Goal: Information Seeking & Learning: Find contact information

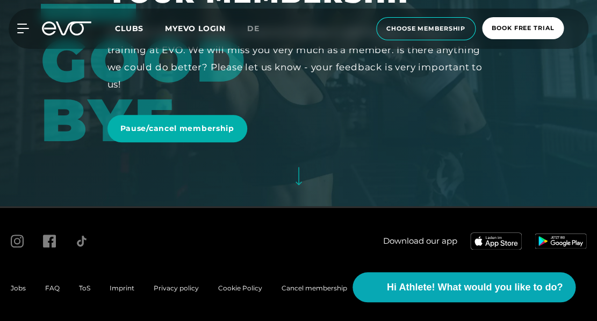
scroll to position [114, 0]
click at [50, 289] on span "FAQ" at bounding box center [52, 289] width 15 height 8
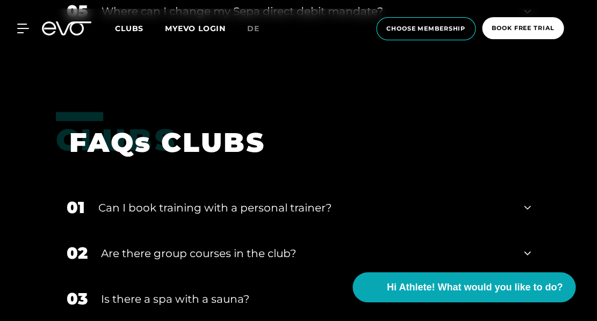
scroll to position [1397, 0]
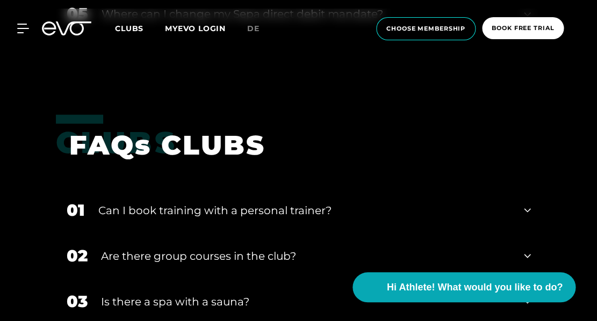
click at [279, 202] on div "Can I book training with a personal trainer?" at bounding box center [304, 210] width 413 height 16
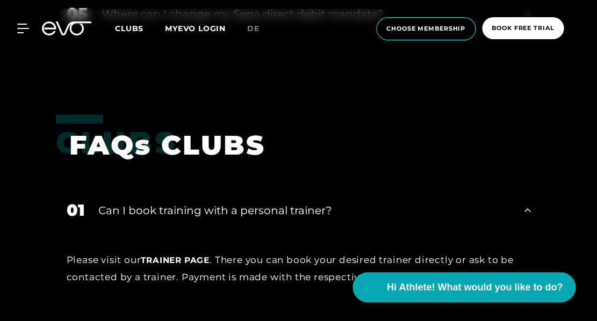
click at [279, 202] on div "Can I book training with a personal trainer?" at bounding box center [304, 210] width 413 height 16
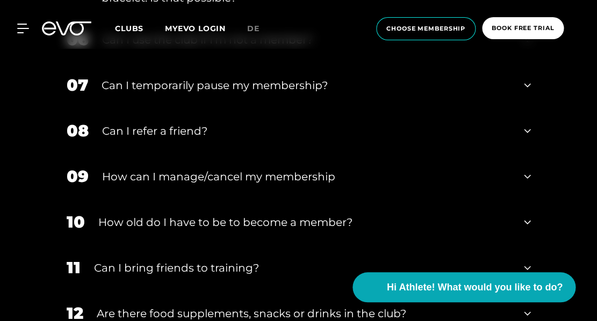
scroll to position [645, 0]
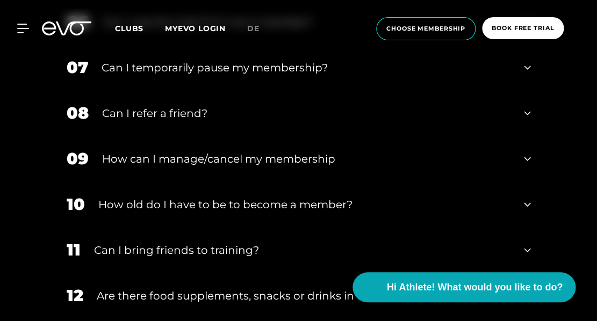
click at [263, 154] on div "How can I manage/cancel my membership" at bounding box center [306, 159] width 409 height 16
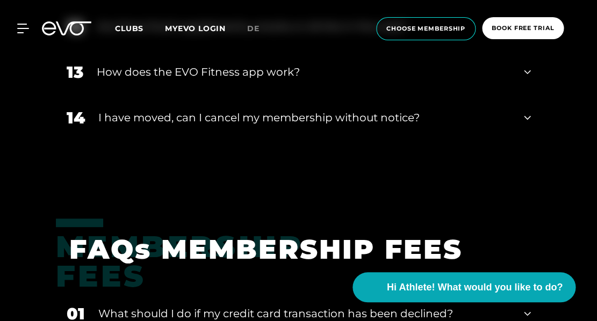
scroll to position [986, 0]
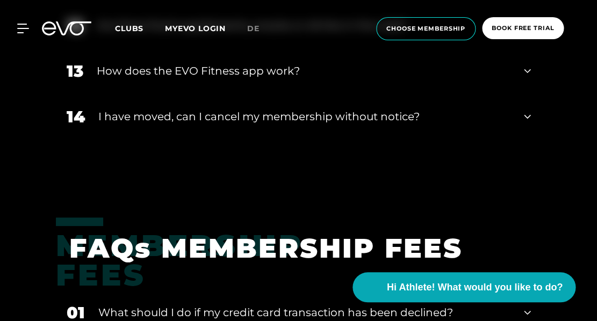
click at [262, 108] on div "I have moved, can I cancel my membership without notice?" at bounding box center [304, 116] width 413 height 16
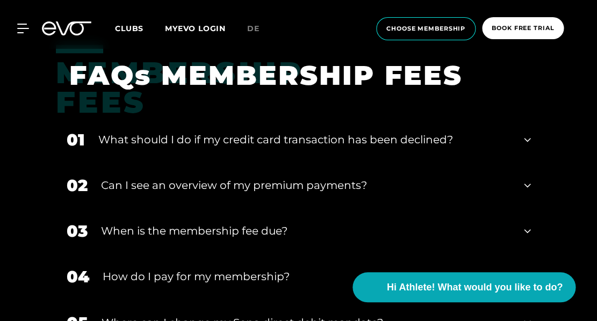
scroll to position [1264, 0]
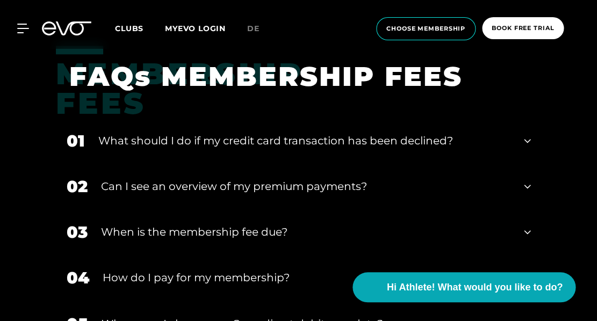
click at [266, 133] on div "﻿What should I do if my credit card transaction has been declined?" at bounding box center [304, 141] width 413 height 16
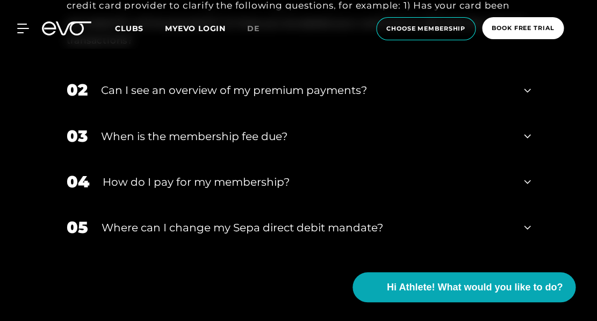
scroll to position [1483, 0]
click at [241, 128] on div "When is the membership fee due?" at bounding box center [306, 136] width 410 height 16
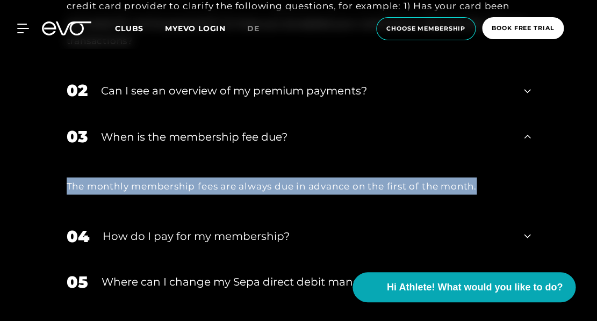
drag, startPoint x: 55, startPoint y: 172, endPoint x: 505, endPoint y: 164, distance: 450.7
click at [505, 164] on div "The monthly membership fees are always due in advance on the first of the month." at bounding box center [299, 186] width 486 height 54
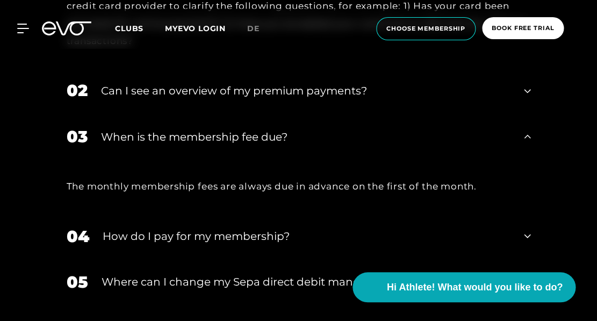
click at [67, 177] on div "The monthly membership fees are always due in advance on the first of the month." at bounding box center [299, 185] width 464 height 17
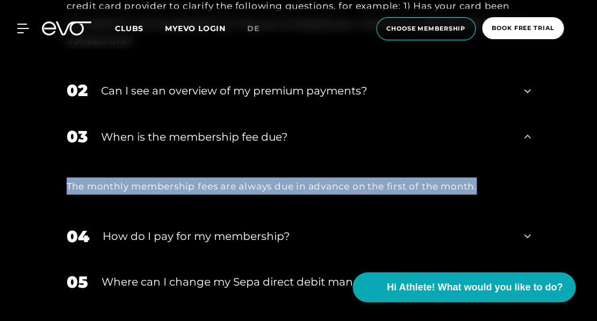
drag, startPoint x: 66, startPoint y: 175, endPoint x: 480, endPoint y: 180, distance: 414.2
click at [487, 183] on div "The monthly membership fees are always due in advance on the first of the month." at bounding box center [299, 185] width 464 height 17
copy div "The monthly membership fees are always due in advance on the first of the month."
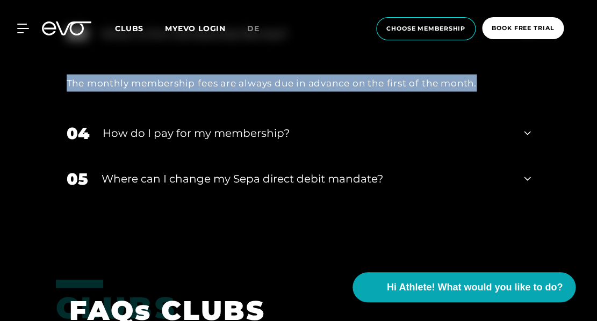
scroll to position [1588, 0]
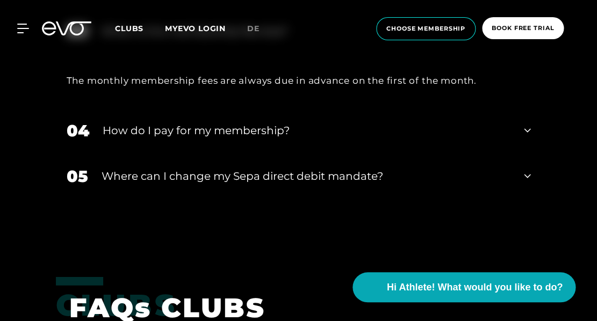
click at [190, 215] on div "01 ﻿What should I do if my credit card transaction has been declined? If this h…" at bounding box center [299, 23] width 486 height 459
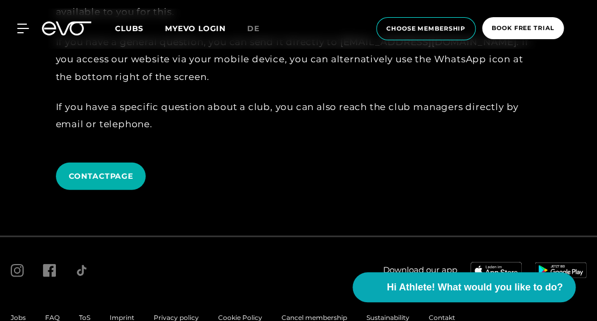
scroll to position [2698, 0]
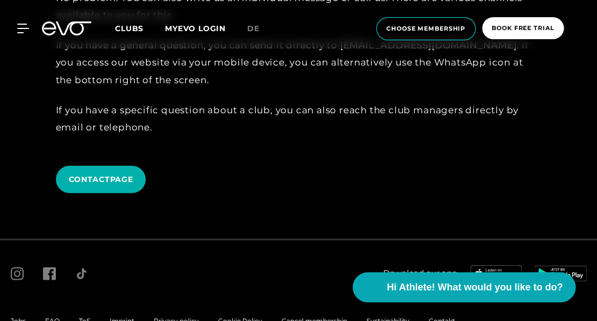
click at [437, 317] on span "Contakt" at bounding box center [442, 321] width 26 height 8
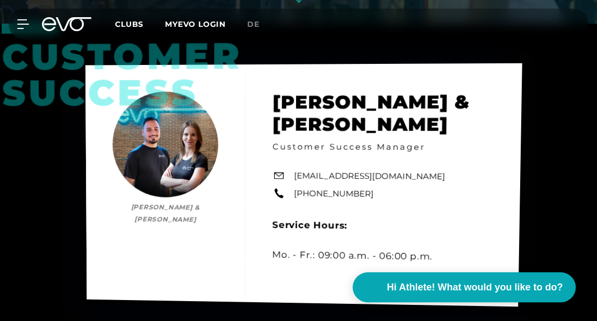
scroll to position [296, 0]
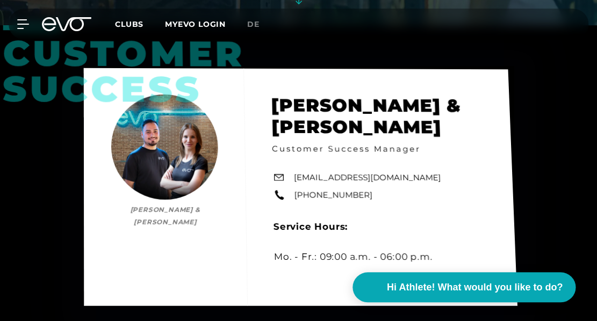
drag, startPoint x: 365, startPoint y: 194, endPoint x: 293, endPoint y: 196, distance: 72.0
click at [293, 196] on div "Customer Success [PERSON_NAME] & [PERSON_NAME] [PERSON_NAME] & [PERSON_NAME] Cu…" at bounding box center [299, 186] width 433 height 237
copy link "[PHONE_NUMBER]"
